Goal: Use online tool/utility: Utilize a website feature to perform a specific function

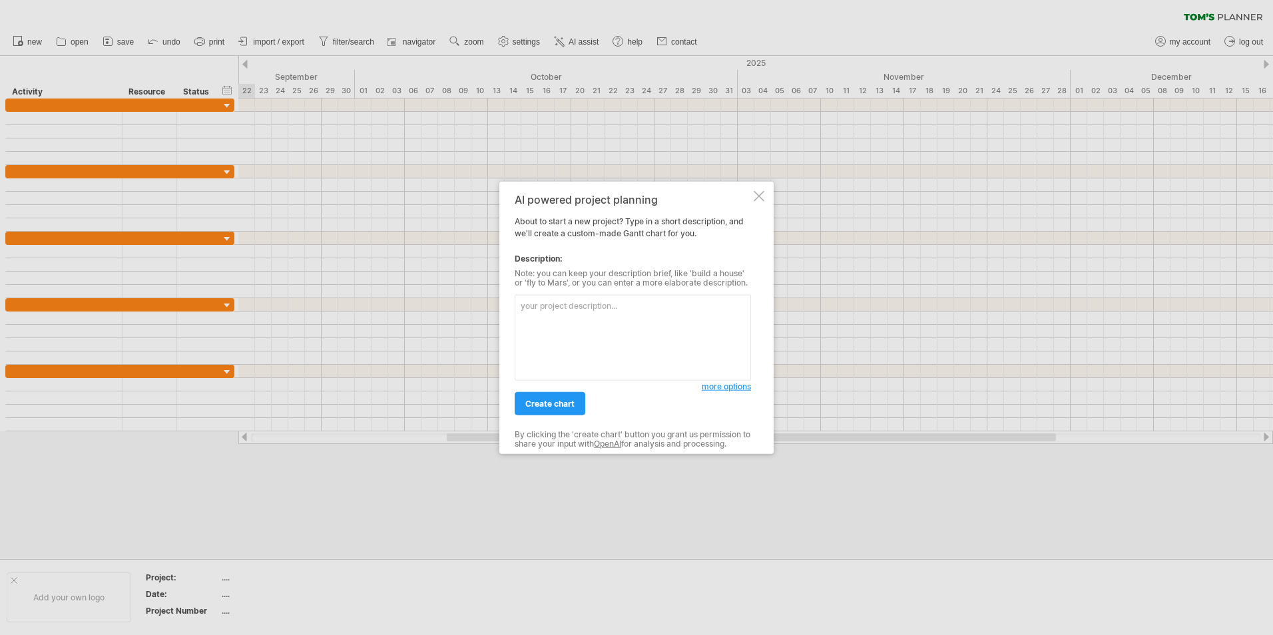
click at [577, 311] on textarea at bounding box center [633, 338] width 236 height 86
type textarea "|------------------------|---------|-------|-------|-------|-------|-------| | …"
click at [561, 401] on span "create chart" at bounding box center [549, 404] width 49 height 10
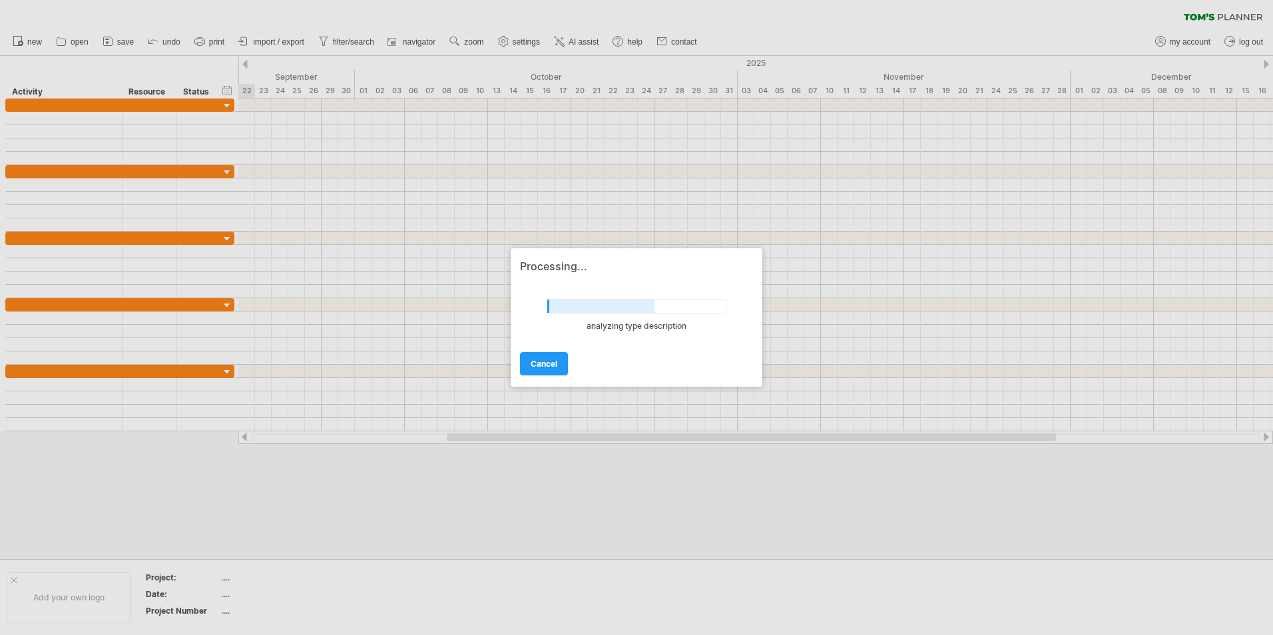
click at [547, 377] on div "Processing... undefined analyzing type description cancel" at bounding box center [637, 317] width 252 height 138
click at [547, 369] on link "cancel" at bounding box center [544, 363] width 48 height 23
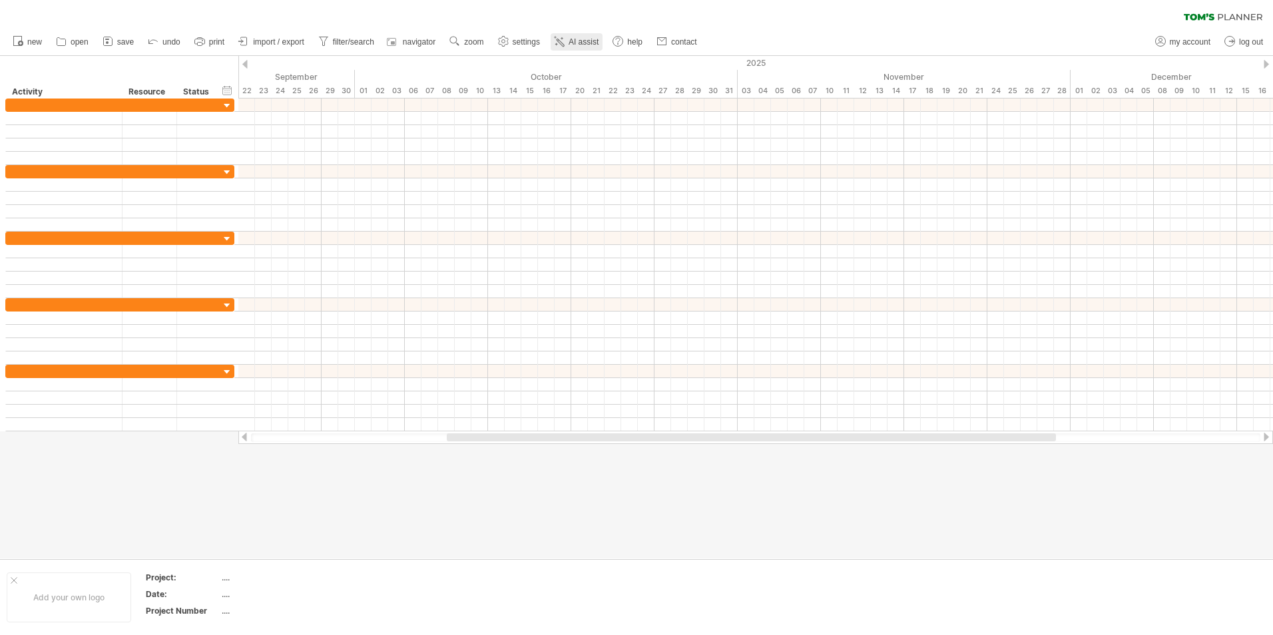
click at [566, 39] on icon at bounding box center [559, 41] width 13 height 13
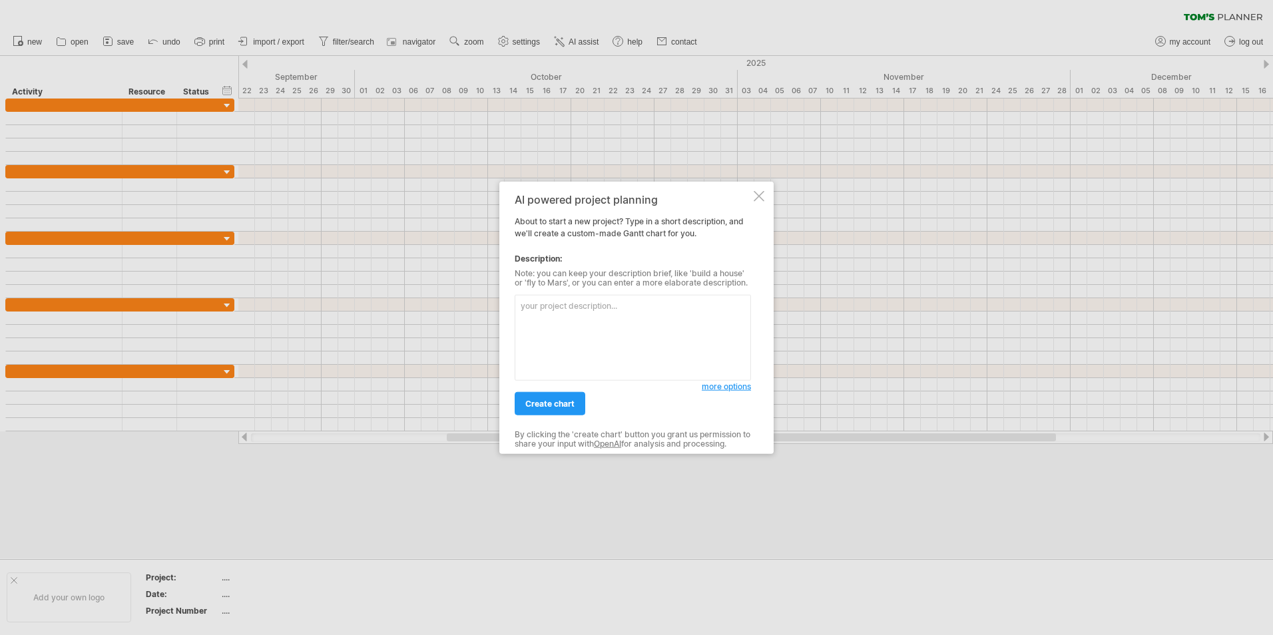
click at [648, 322] on textarea at bounding box center [633, 338] width 236 height 86
type textarea "You are running out of space in your house, so you have decided to transform yo…"
click at [559, 408] on span "create chart" at bounding box center [549, 404] width 49 height 10
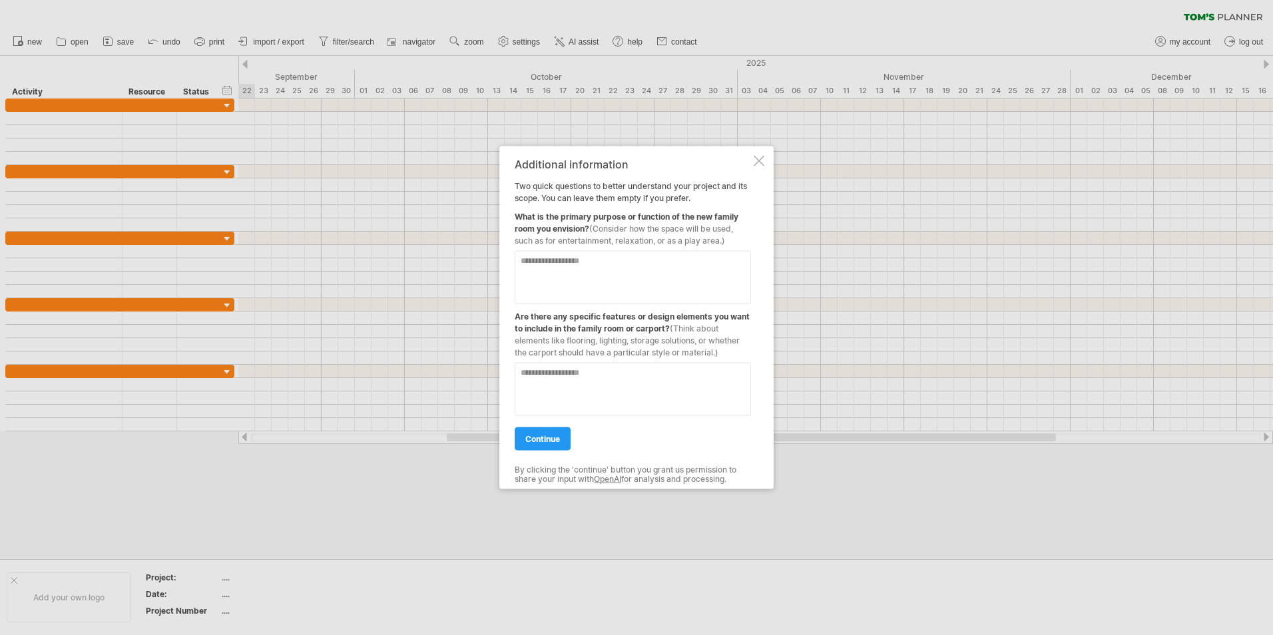
click at [608, 274] on textarea at bounding box center [633, 277] width 236 height 53
type textarea "**********"
click at [696, 397] on textarea at bounding box center [633, 389] width 236 height 53
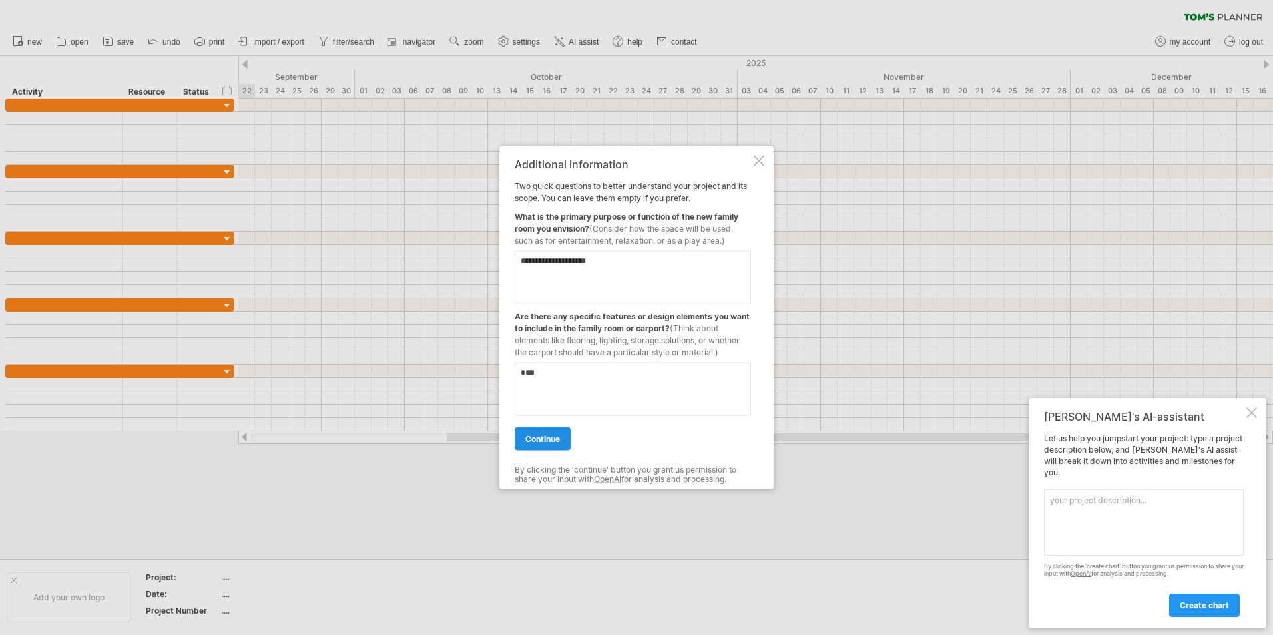
type textarea "**"
drag, startPoint x: 541, startPoint y: 437, endPoint x: 548, endPoint y: 439, distance: 7.0
click at [541, 437] on span "continue" at bounding box center [542, 439] width 35 height 10
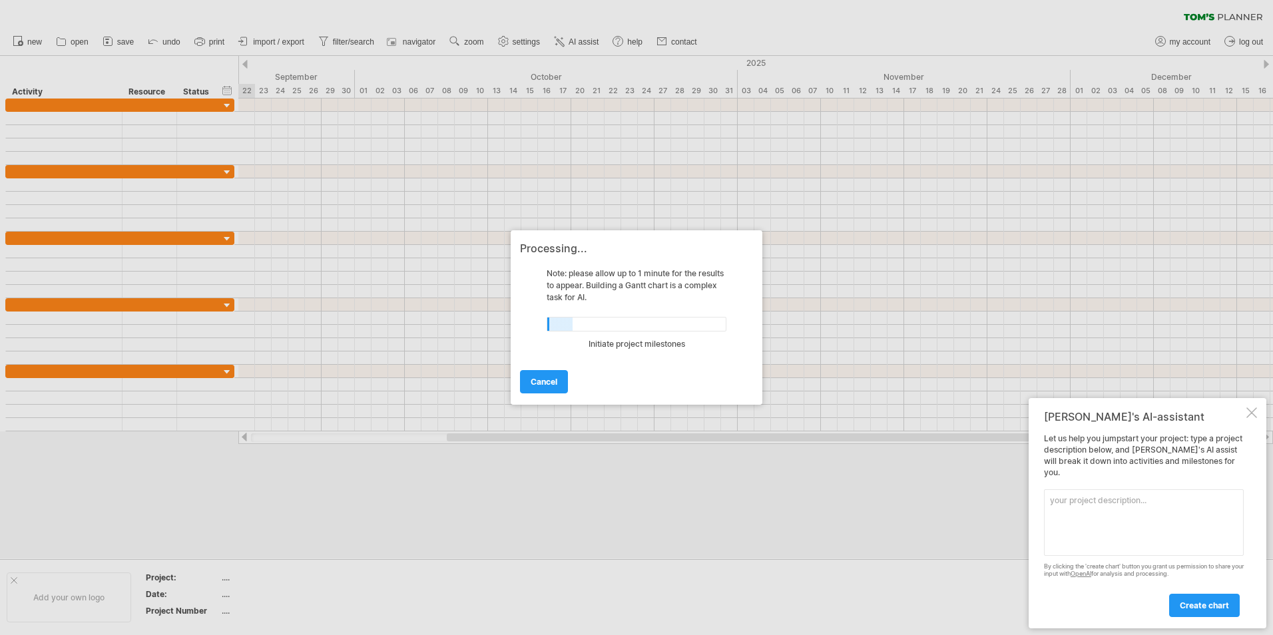
click at [1252, 418] on div at bounding box center [1251, 412] width 11 height 11
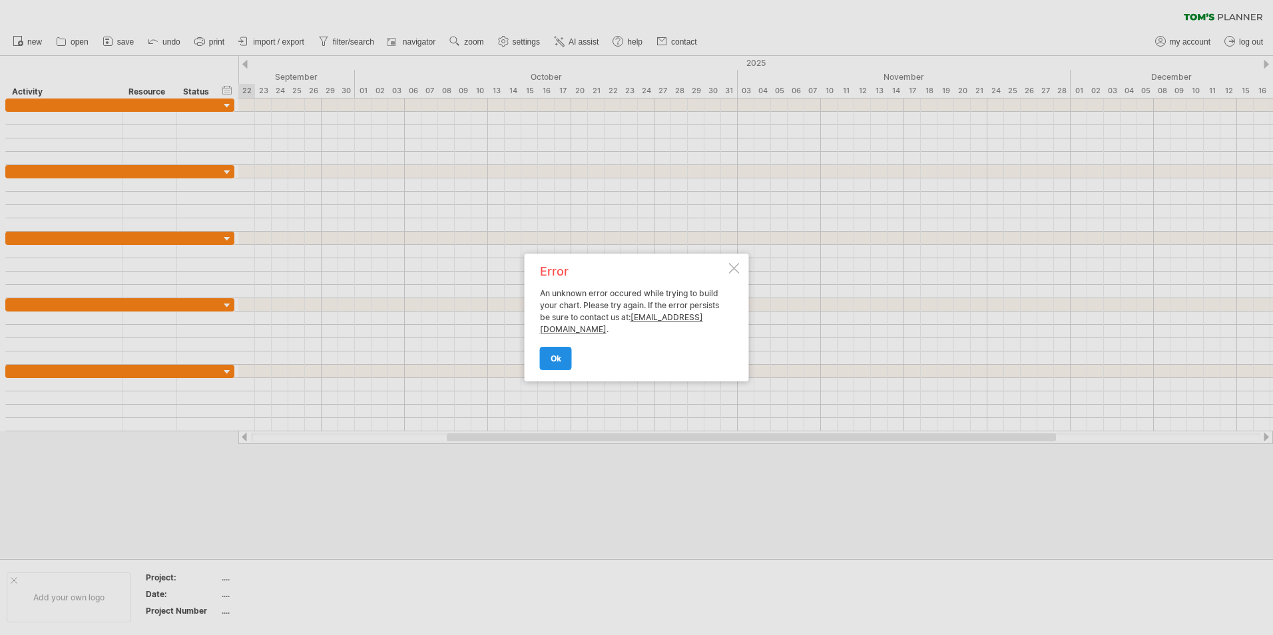
click at [566, 361] on link "ok" at bounding box center [556, 358] width 32 height 23
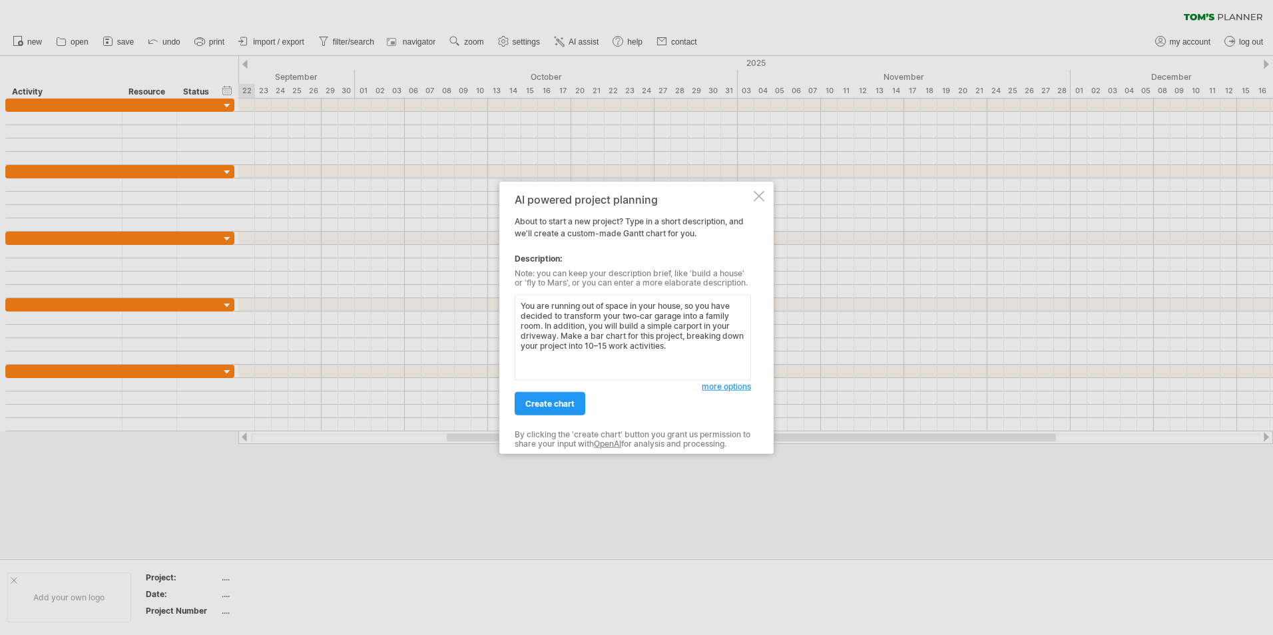
type textarea "You are running out of space in your house, so you have decided to transform yo…"
click at [567, 417] on div "AI powered project planning About to start a new project? Type in a short descr…" at bounding box center [633, 318] width 236 height 248
click at [567, 414] on link "create chart" at bounding box center [550, 403] width 71 height 23
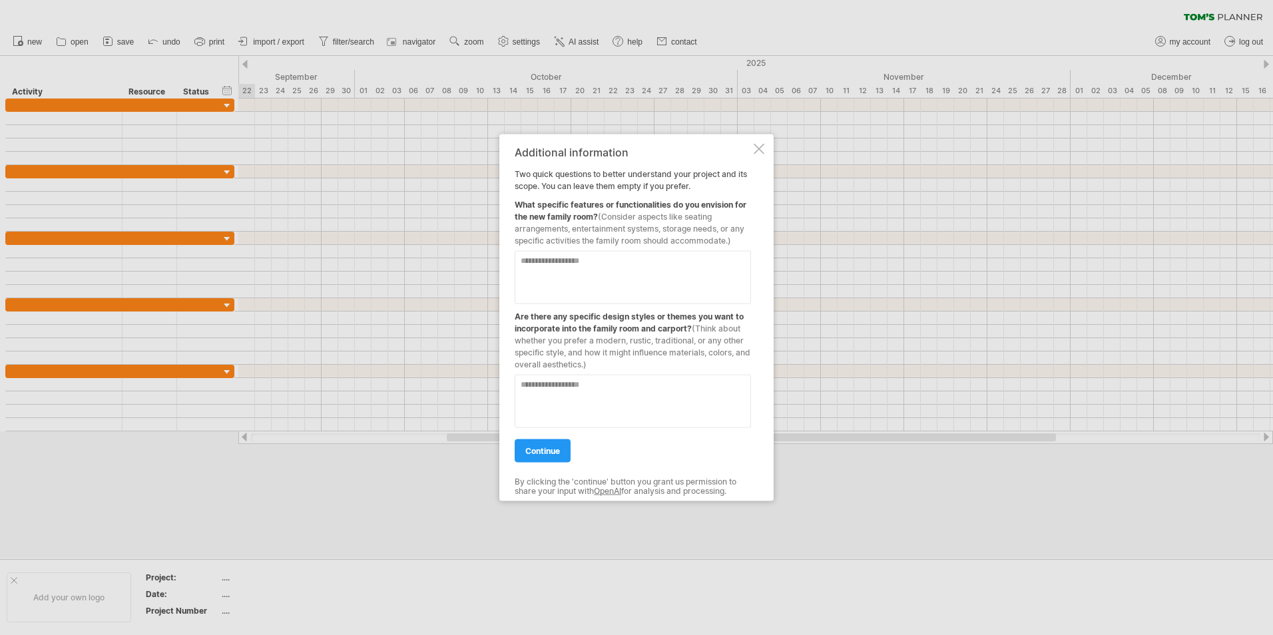
click at [662, 277] on textarea at bounding box center [633, 277] width 236 height 53
type textarea "**"
click at [537, 454] on span "continue" at bounding box center [542, 451] width 35 height 10
